Goal: Task Accomplishment & Management: Complete application form

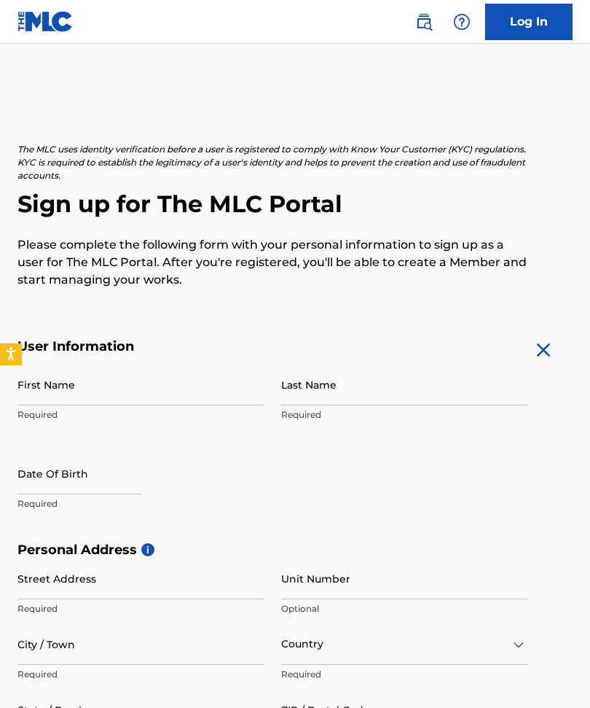
click at [160, 395] on input "First Name" at bounding box center [140, 385] width 246 height 42
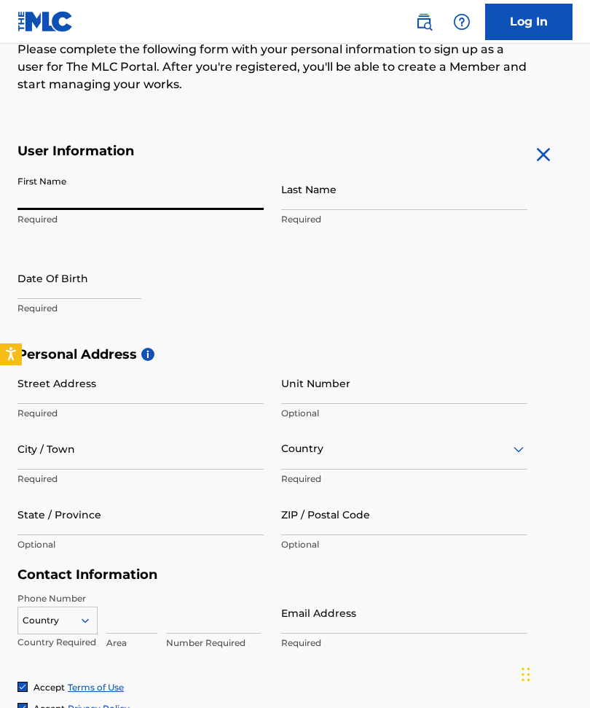
scroll to position [174, 0]
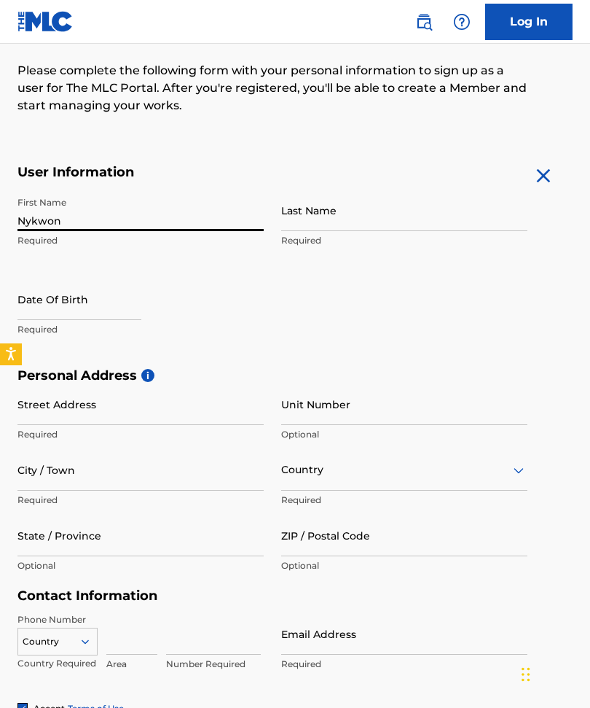
type input "Nykwon"
click at [351, 211] on input "Last Name" at bounding box center [404, 210] width 246 height 42
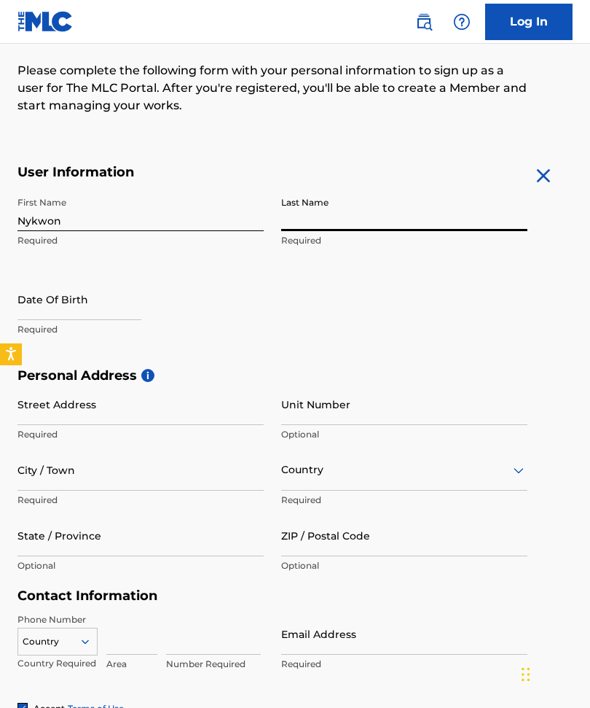
type input "F"
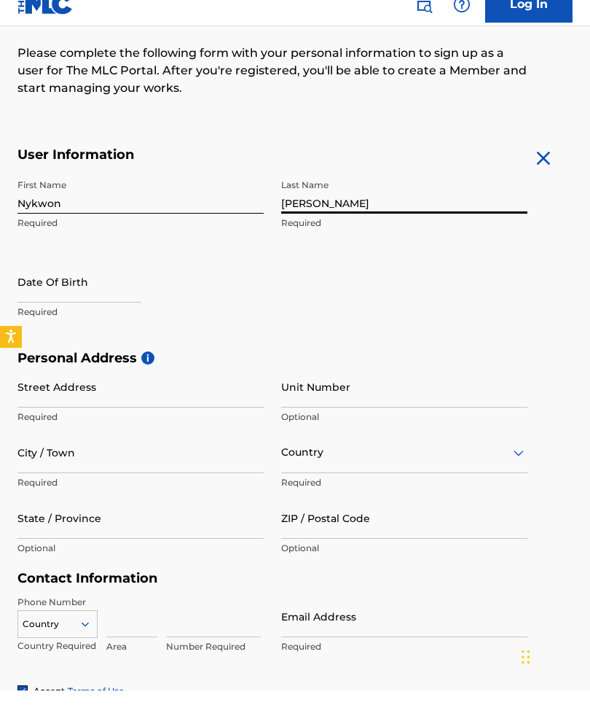
type input "[PERSON_NAME]"
click at [101, 297] on input "text" at bounding box center [79, 299] width 124 height 42
select select "7"
select select "2025"
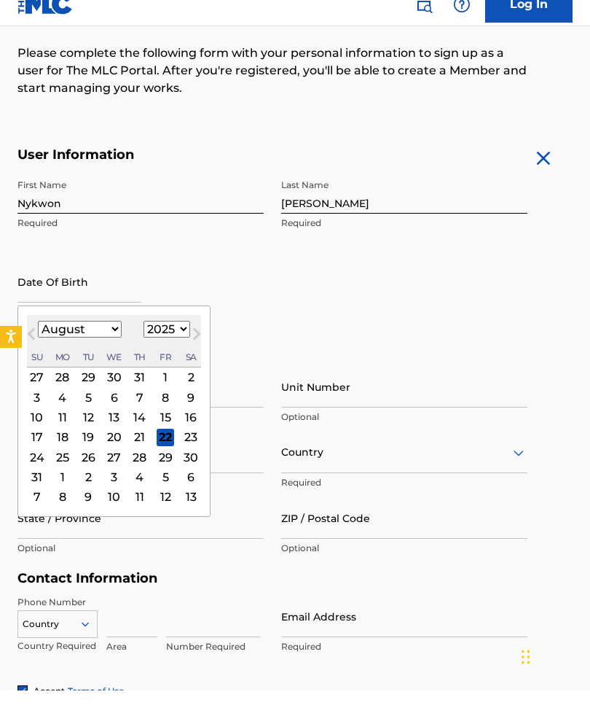
click at [111, 338] on select "January February March April May June July August September October November De…" at bounding box center [80, 346] width 84 height 17
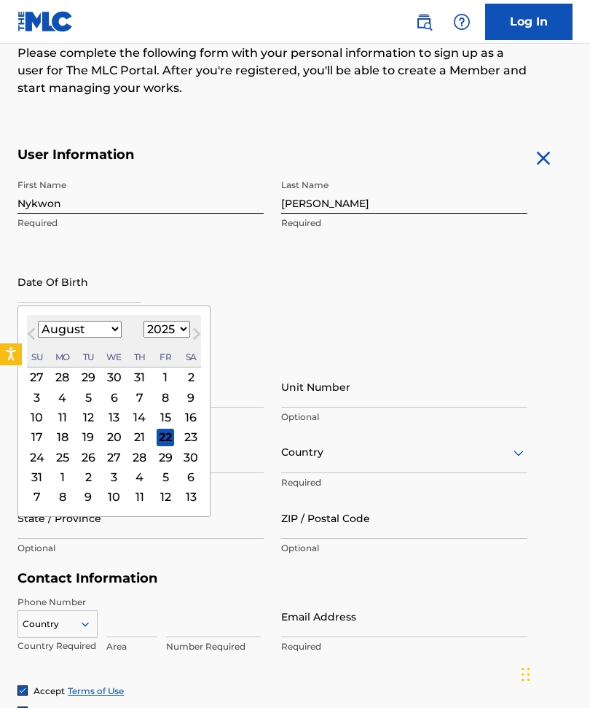
click at [109, 327] on select "January February March April May June July August September October November De…" at bounding box center [80, 329] width 84 height 17
select select "11"
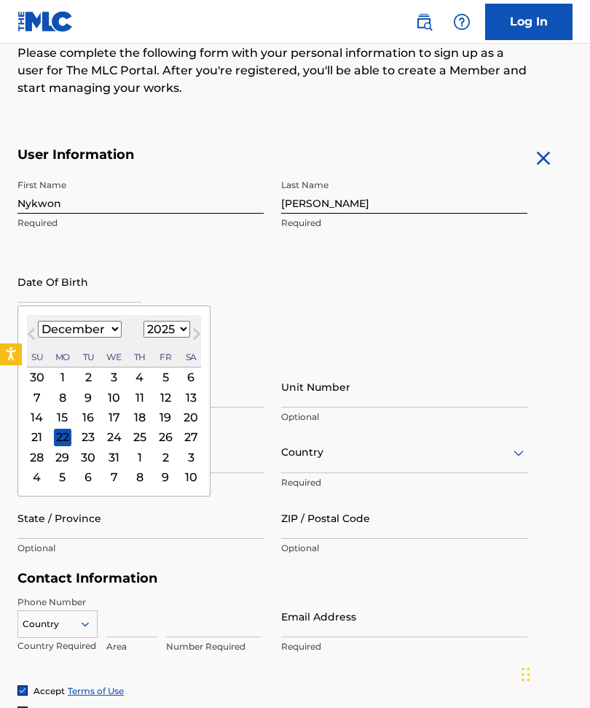
click at [177, 329] on select "1899 1900 1901 1902 1903 1904 1905 1906 1907 1908 1909 1910 1911 1912 1913 1914…" at bounding box center [167, 329] width 47 height 17
select select "1997"
click at [87, 378] on div "2" at bounding box center [87, 376] width 17 height 17
